Goal: Transaction & Acquisition: Purchase product/service

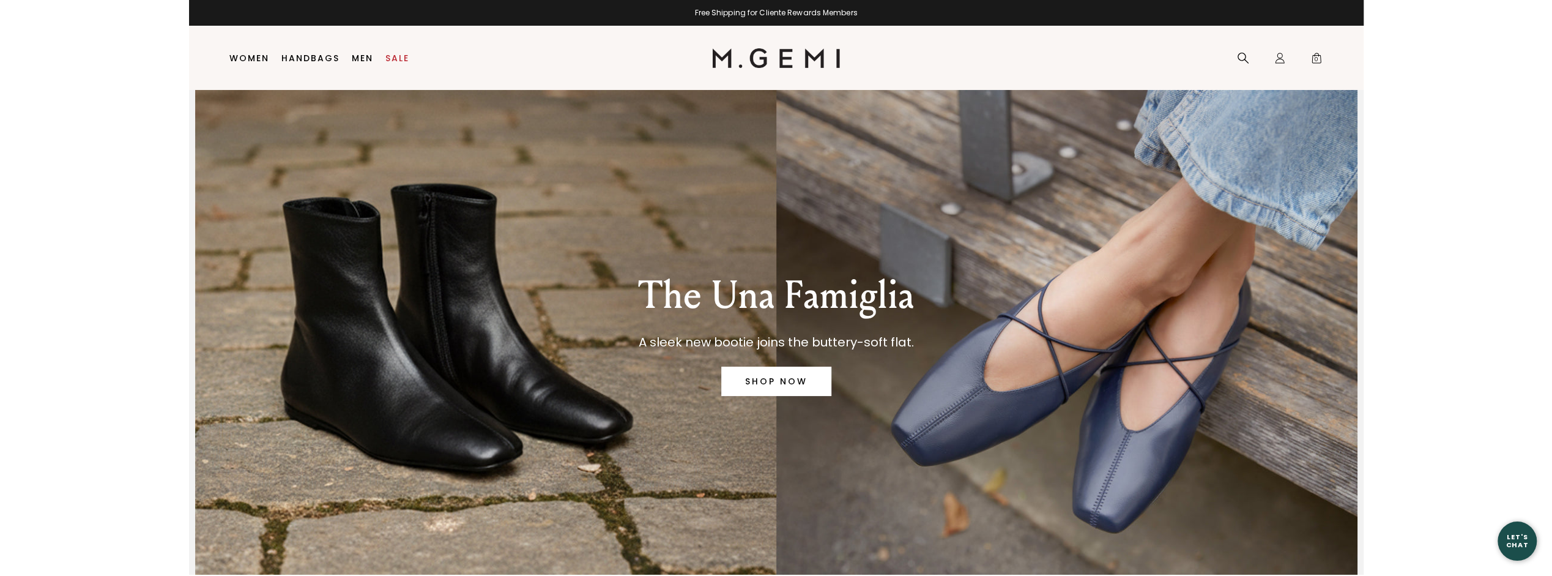
click at [755, 382] on link "SHOP NOW" at bounding box center [776, 380] width 110 height 29
click at [399, 56] on link "Sale" at bounding box center [397, 58] width 24 height 10
drag, startPoint x: 459, startPoint y: 377, endPoint x: 454, endPoint y: 367, distance: 10.9
click at [459, 377] on div "The Una Famiglia A sleek new bootie joins the buttery-soft flat. SHOP NOW" at bounding box center [776, 332] width 1096 height 484
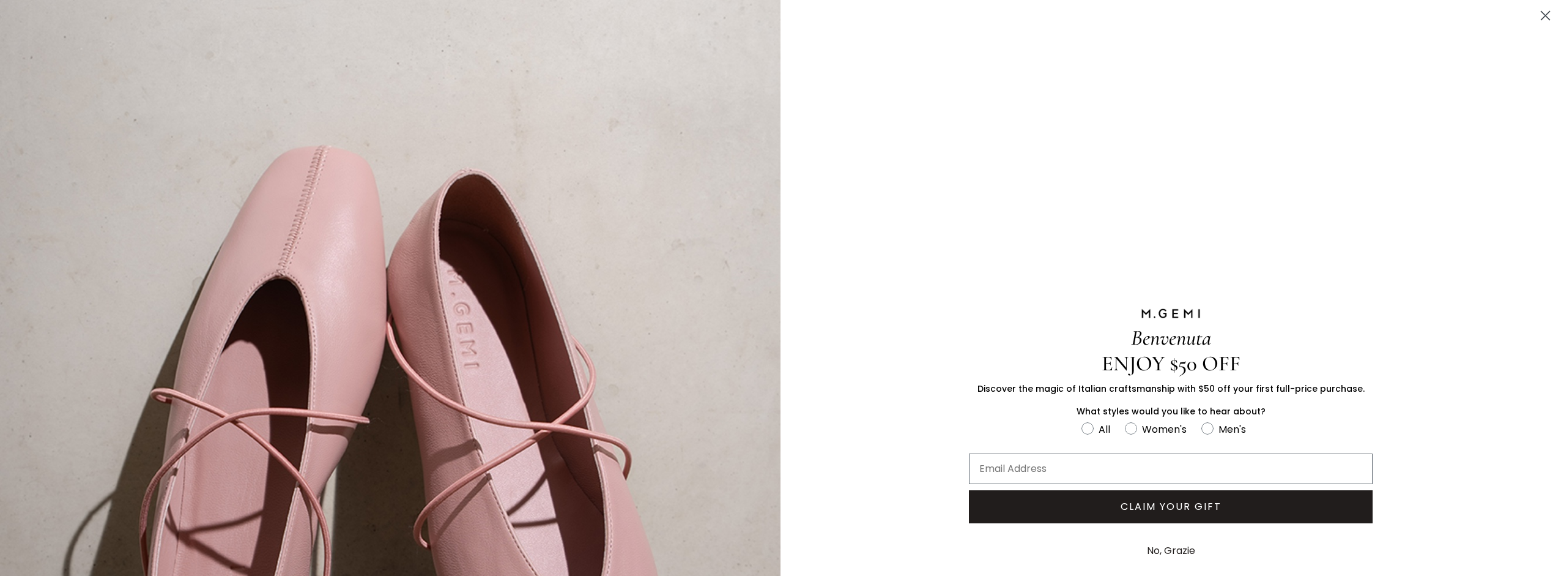
scroll to position [292, 0]
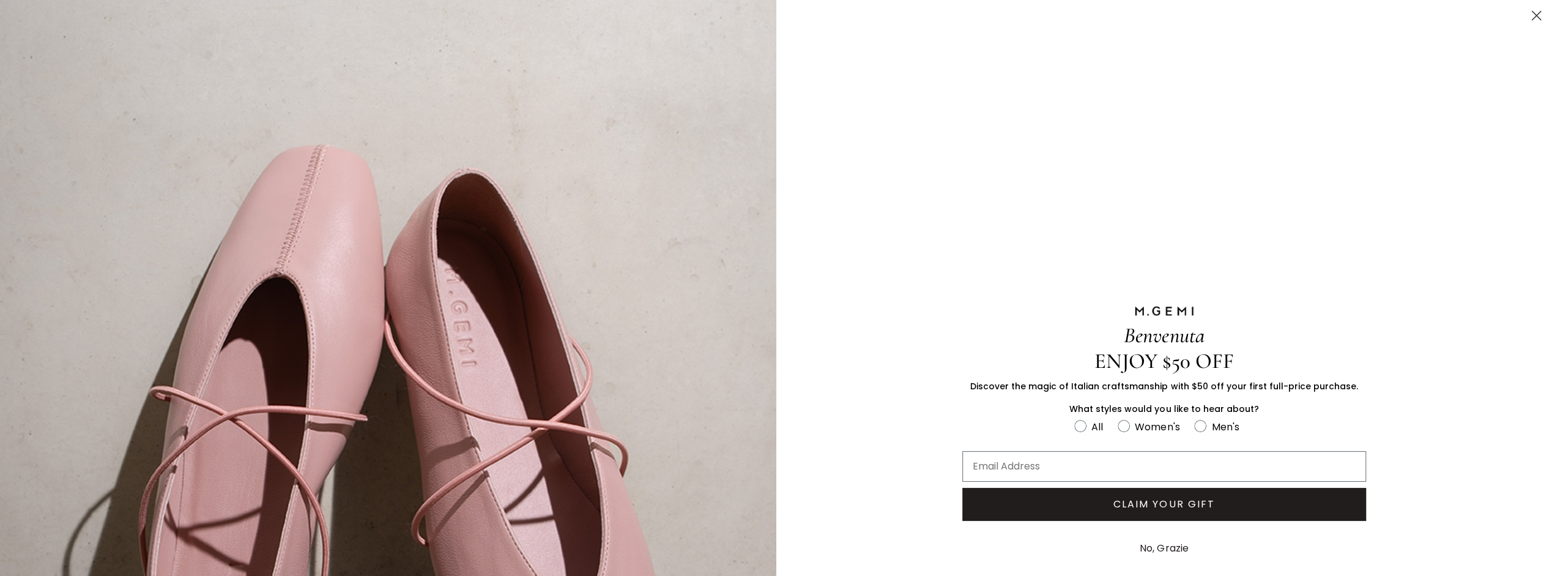
scroll to position [525, 0]
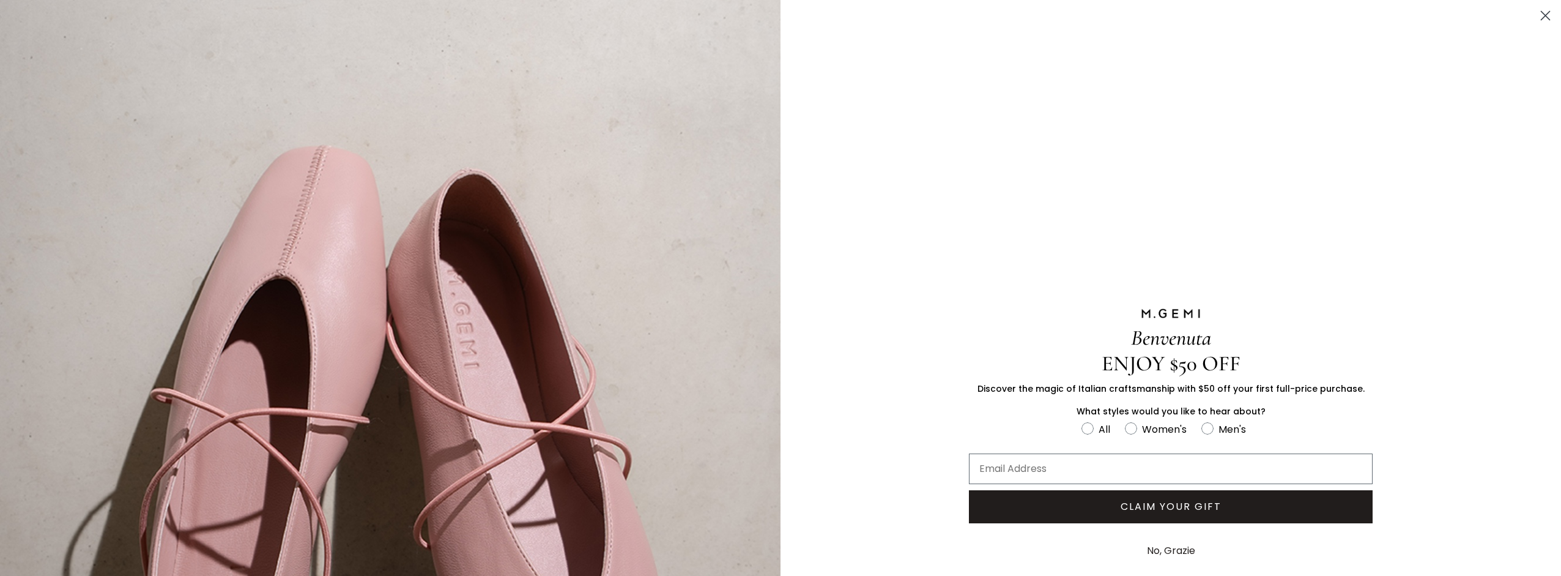
click at [1535, 9] on circle "Close dialog" at bounding box center [1545, 16] width 20 height 20
